Goal: Navigation & Orientation: Find specific page/section

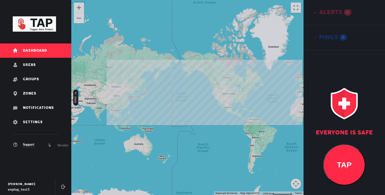
click at [25, 66] on span "Users" at bounding box center [29, 65] width 13 height 4
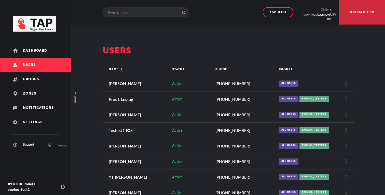
click at [34, 59] on link "Users" at bounding box center [35, 65] width 71 height 14
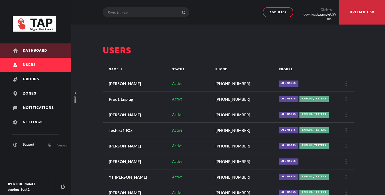
click at [34, 54] on link "Dashboard" at bounding box center [35, 50] width 71 height 14
